Goal: Find specific fact: Find specific fact

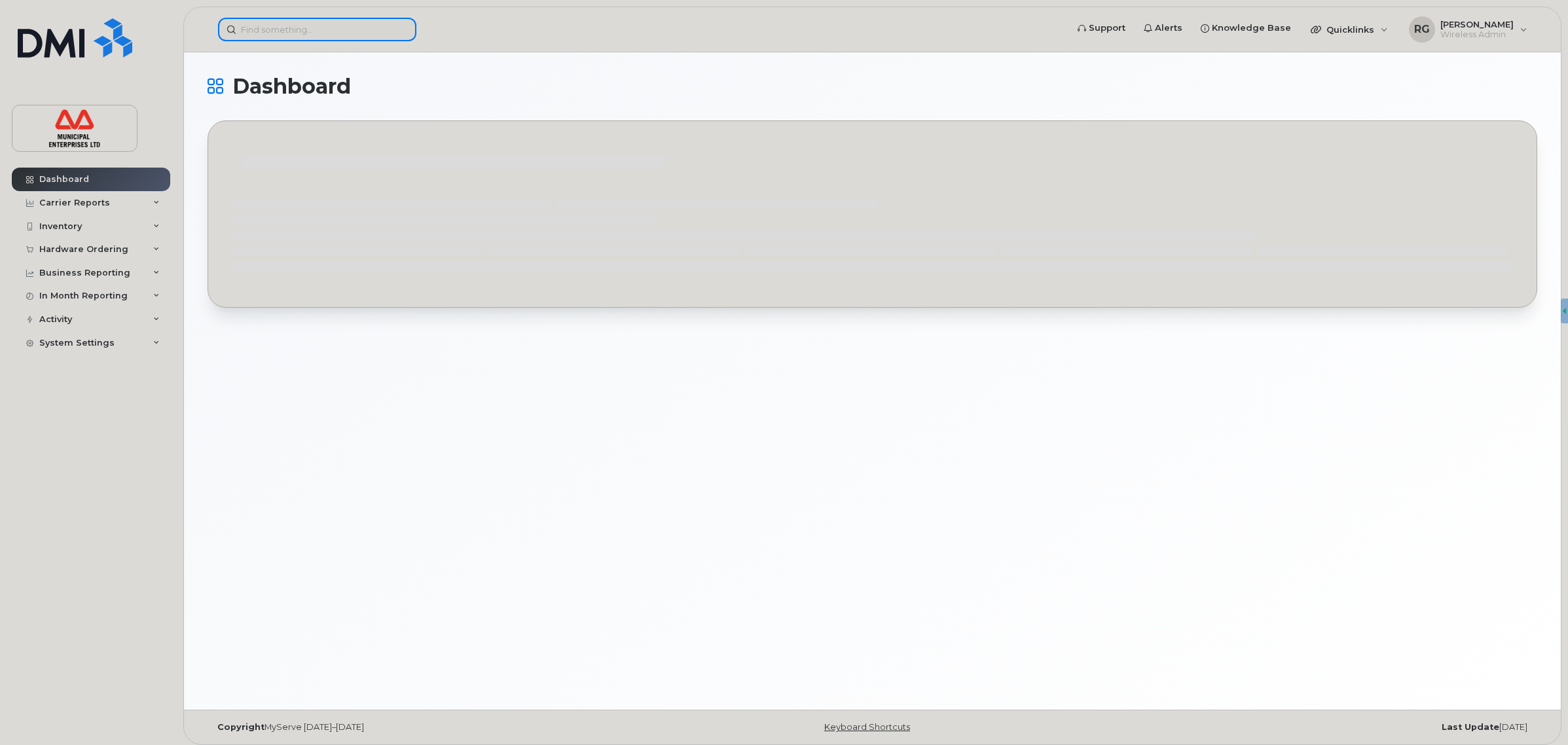
click at [355, 30] on input at bounding box center [317, 30] width 198 height 24
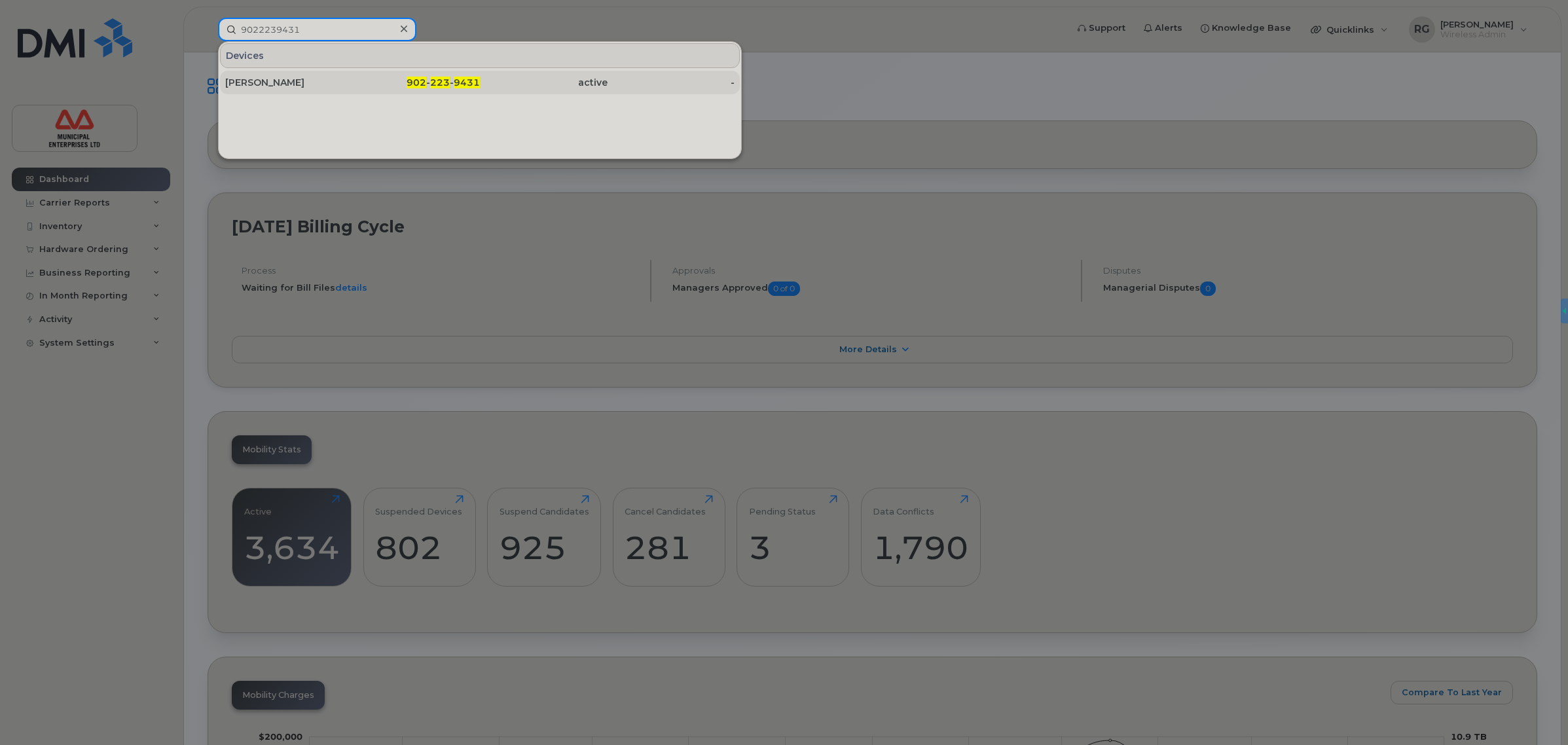
type input "9022239431"
click at [367, 87] on div "902 - 223 - 9431" at bounding box center [417, 82] width 128 height 13
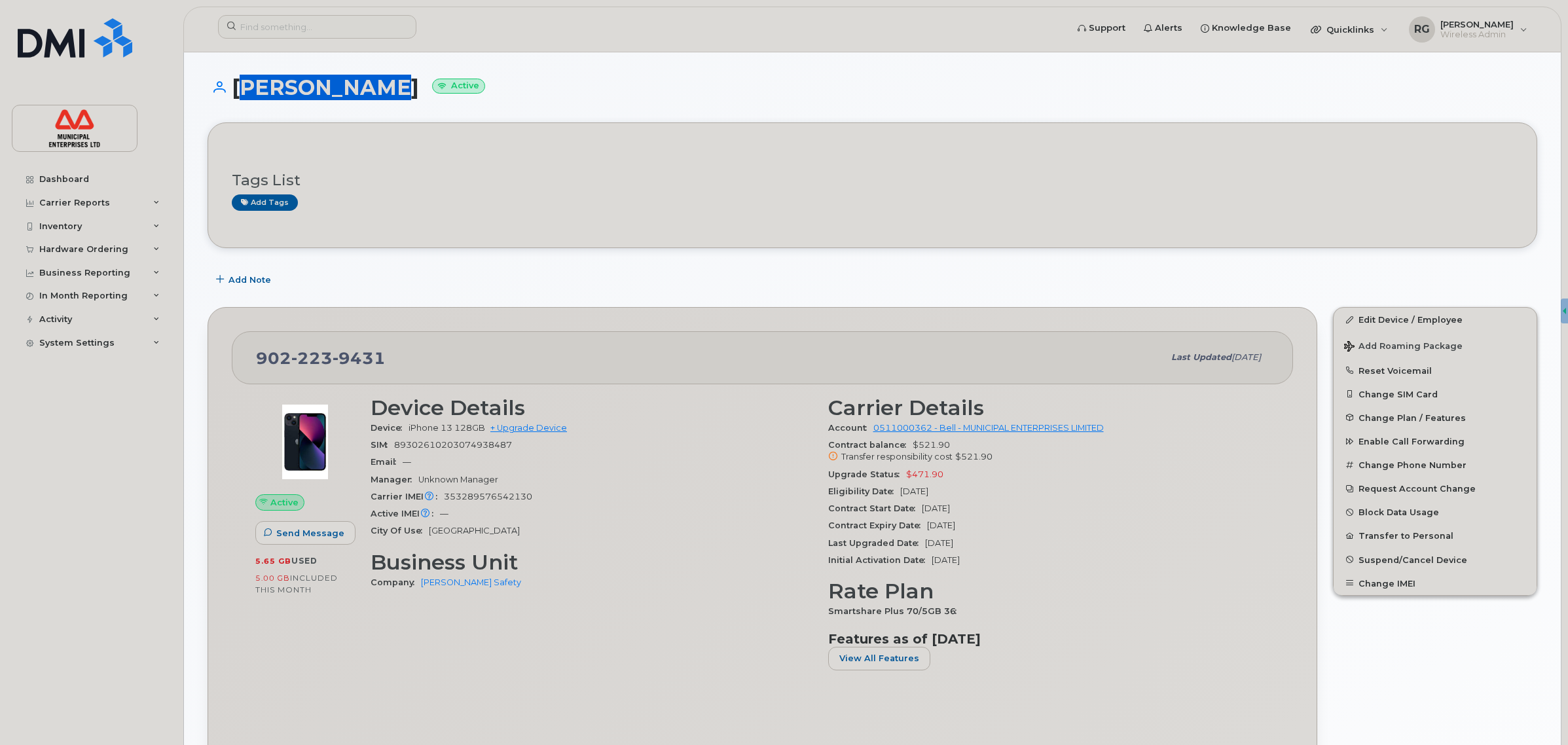
drag, startPoint x: 364, startPoint y: 93, endPoint x: 236, endPoint y: 86, distance: 128.2
click at [236, 86] on h1 "[PERSON_NAME] Active" at bounding box center [872, 87] width 1330 height 23
copy h1 "[PERSON_NAME]"
